Goal: Task Accomplishment & Management: Manage account settings

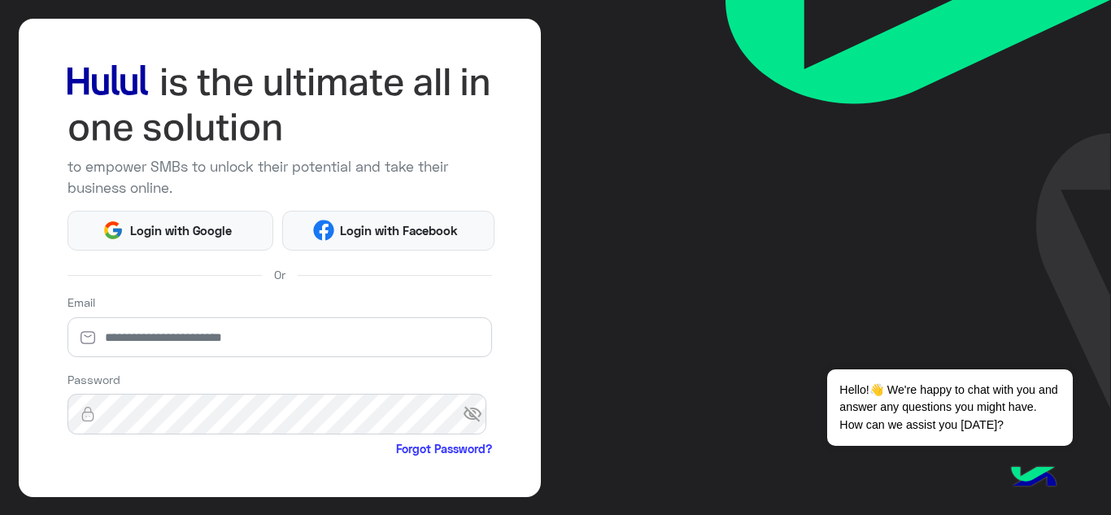
scroll to position [49, 0]
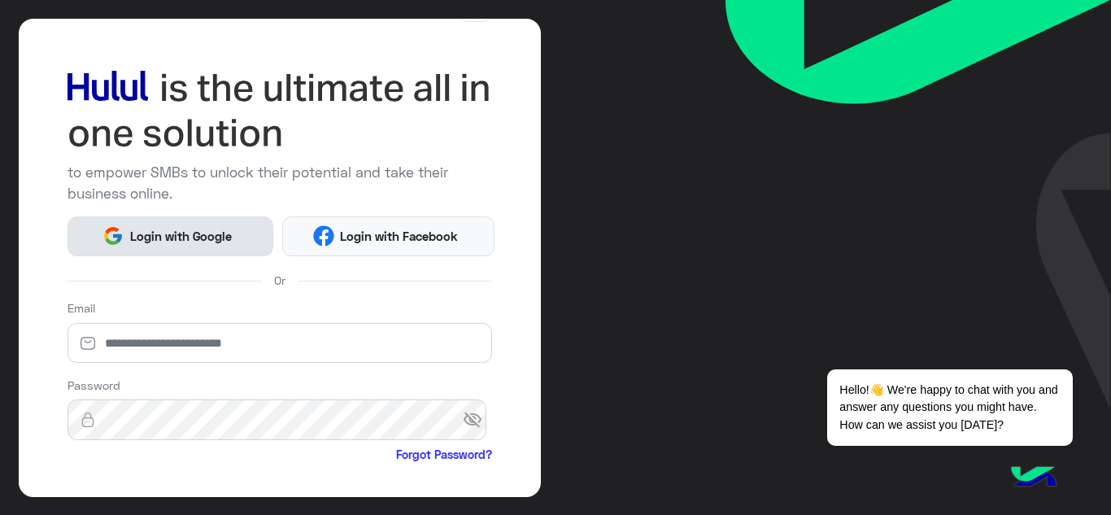
click at [235, 228] on span "Login with Google" at bounding box center [181, 236] width 114 height 19
